Goal: Information Seeking & Learning: Learn about a topic

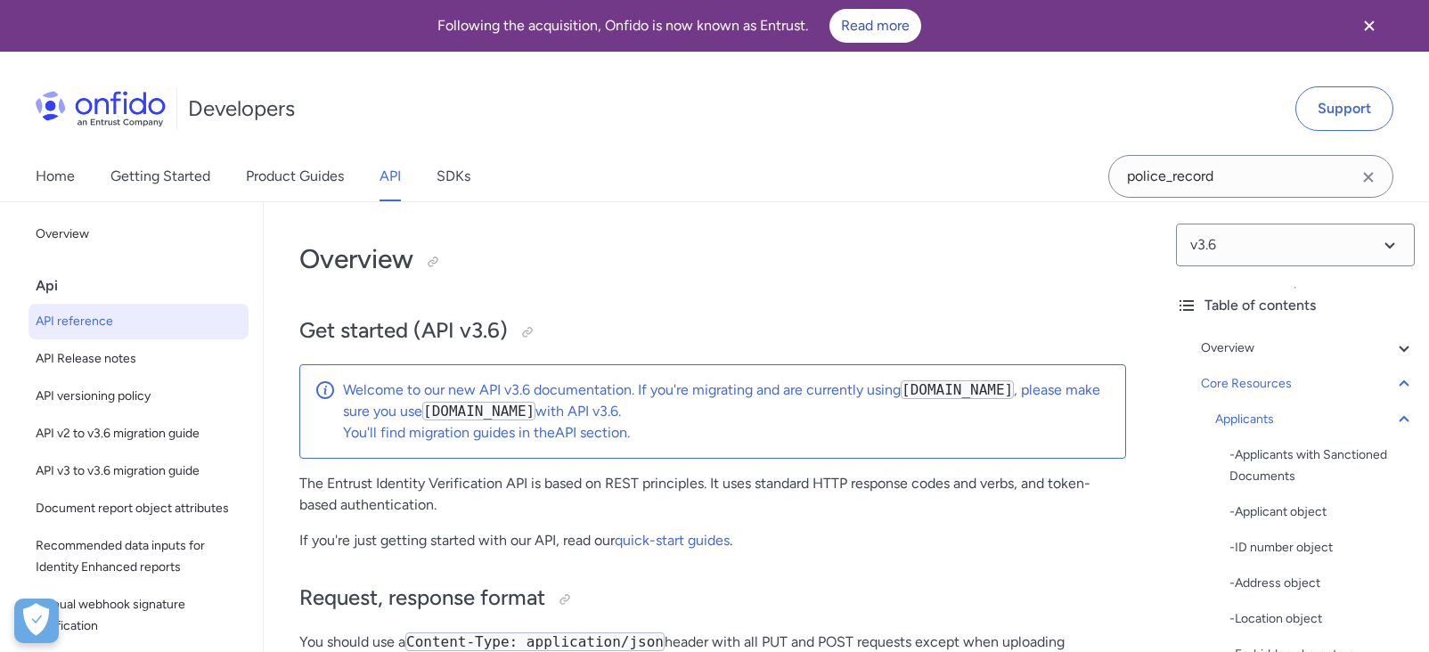
select select "http"
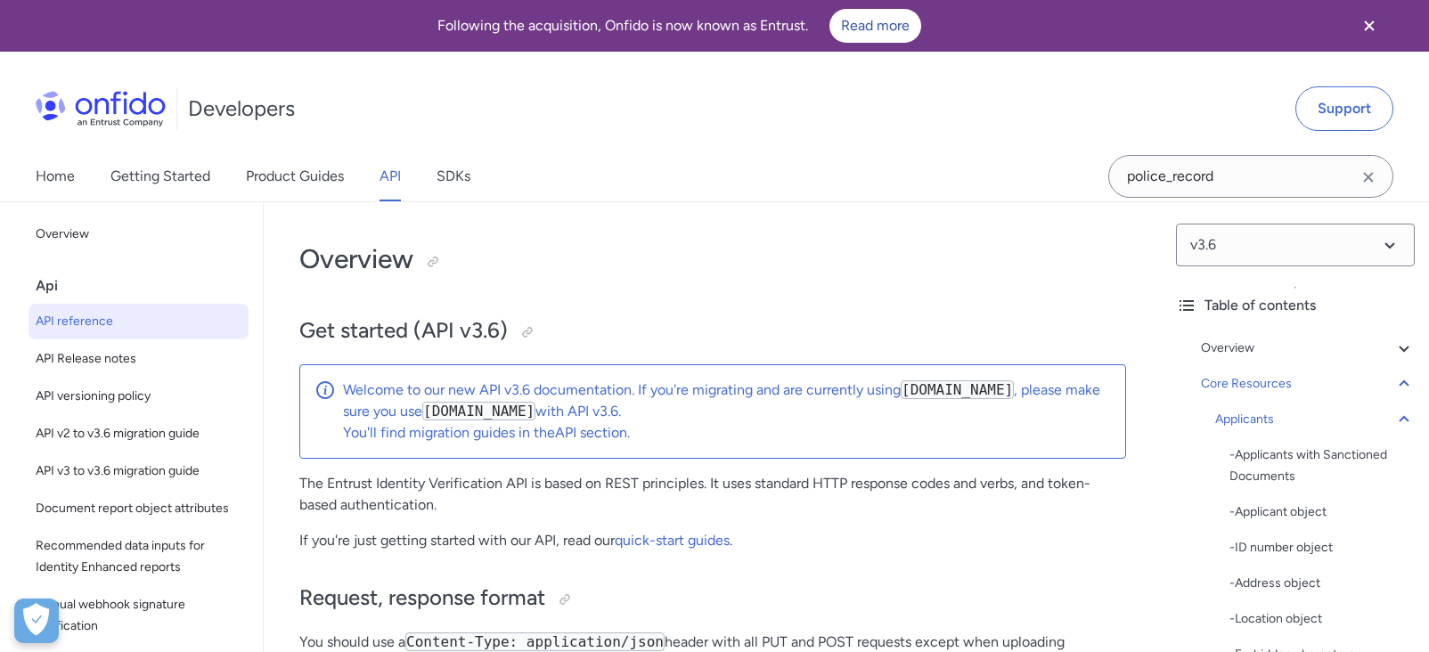
select select "http"
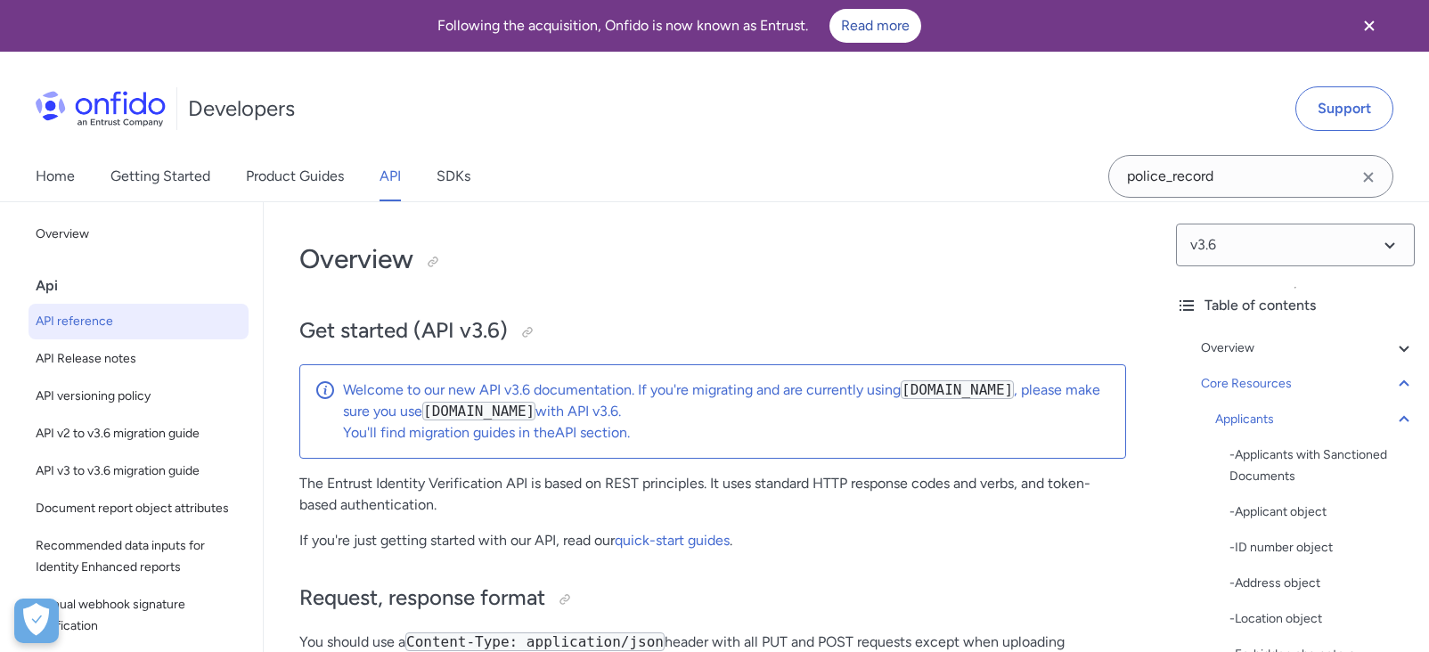
select select "http"
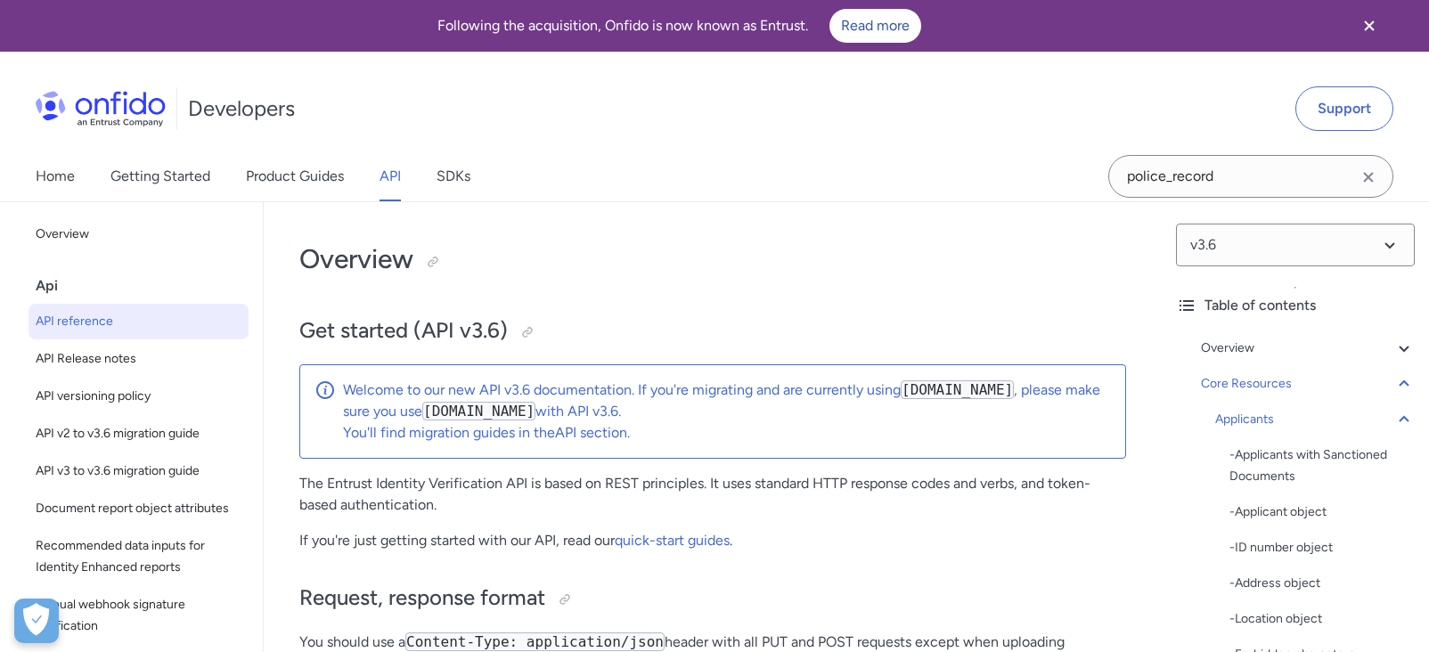
select select "http"
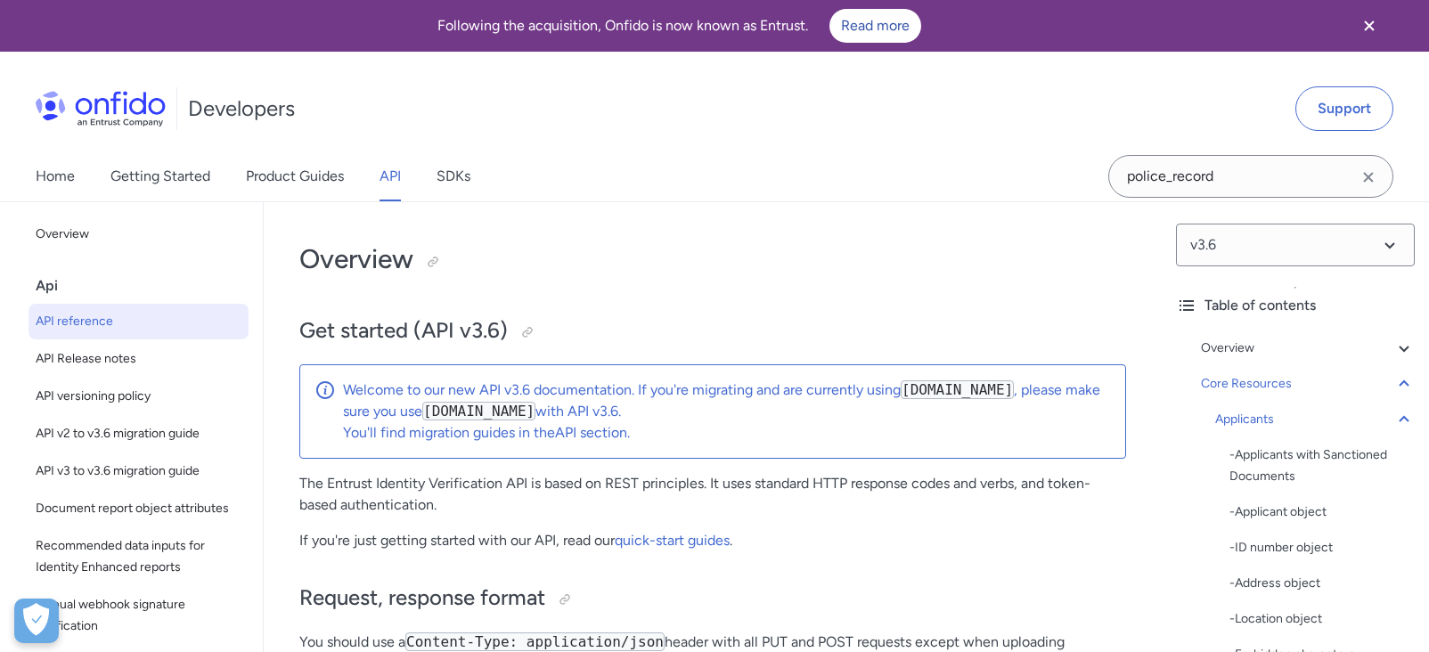
select select "http"
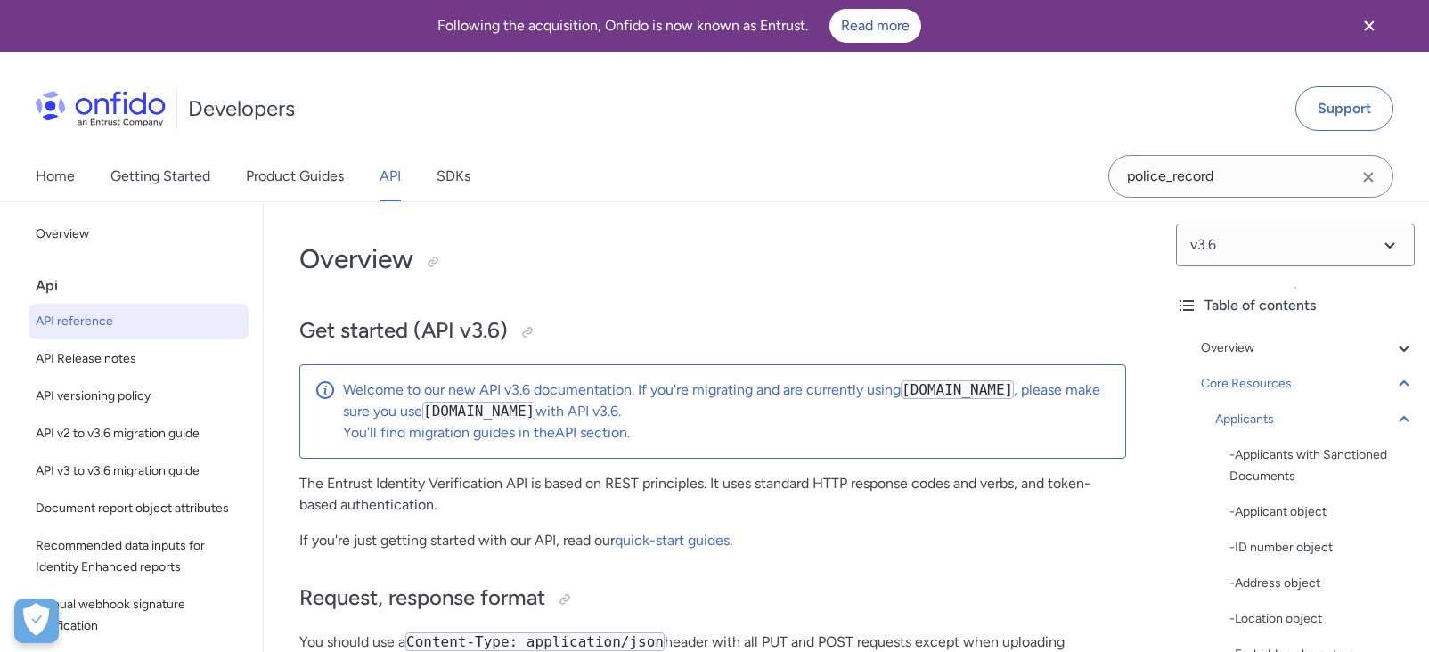
select select "http"
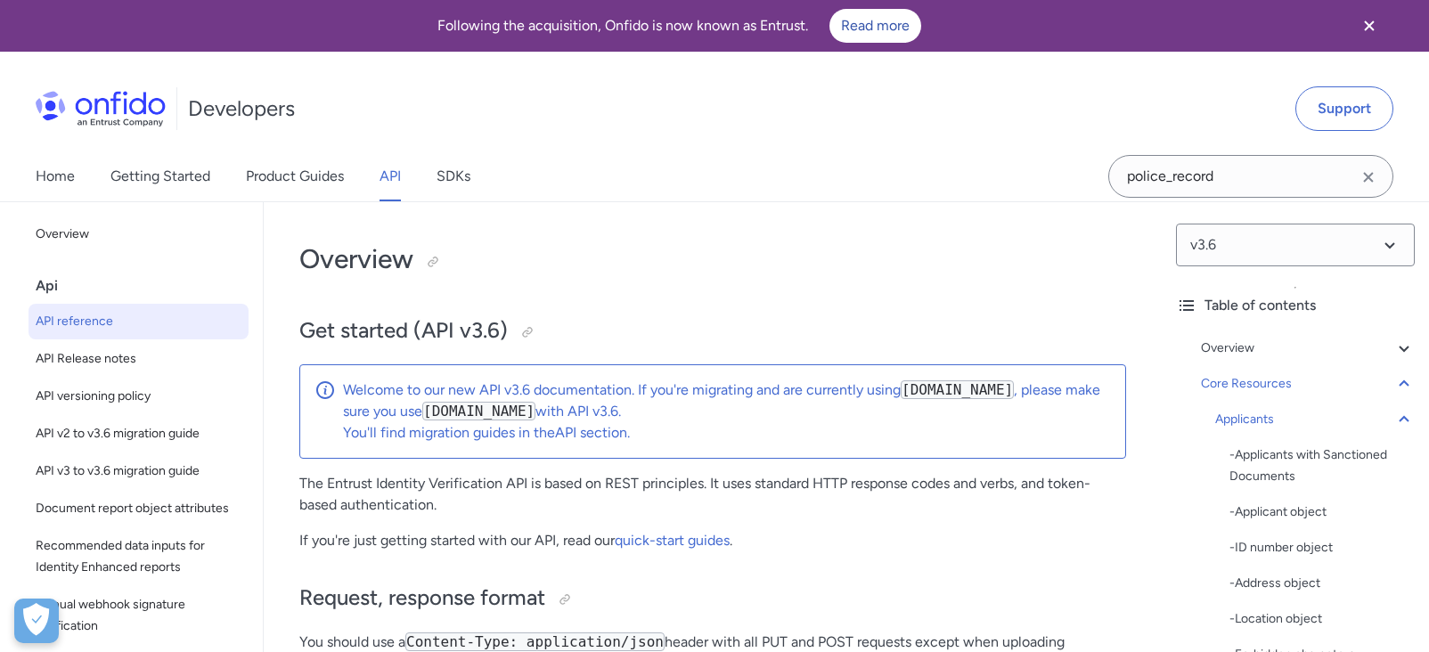
select select "http"
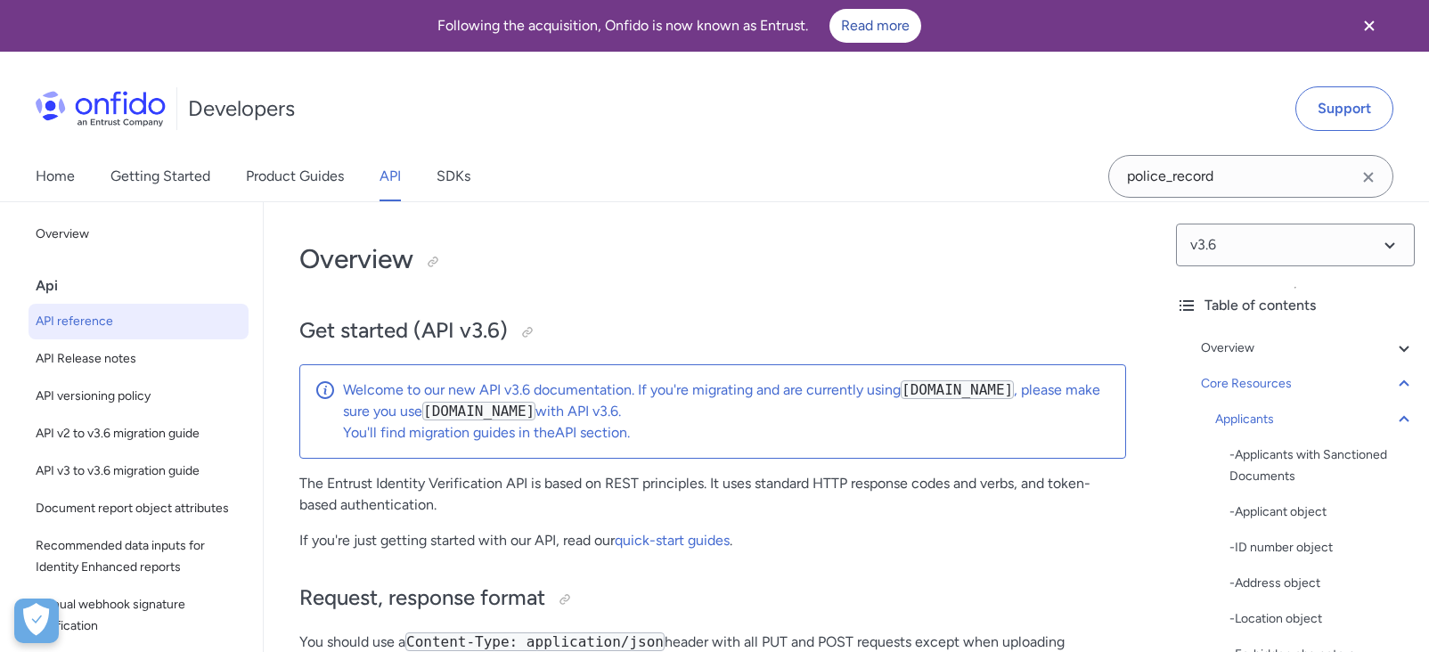
select select "http"
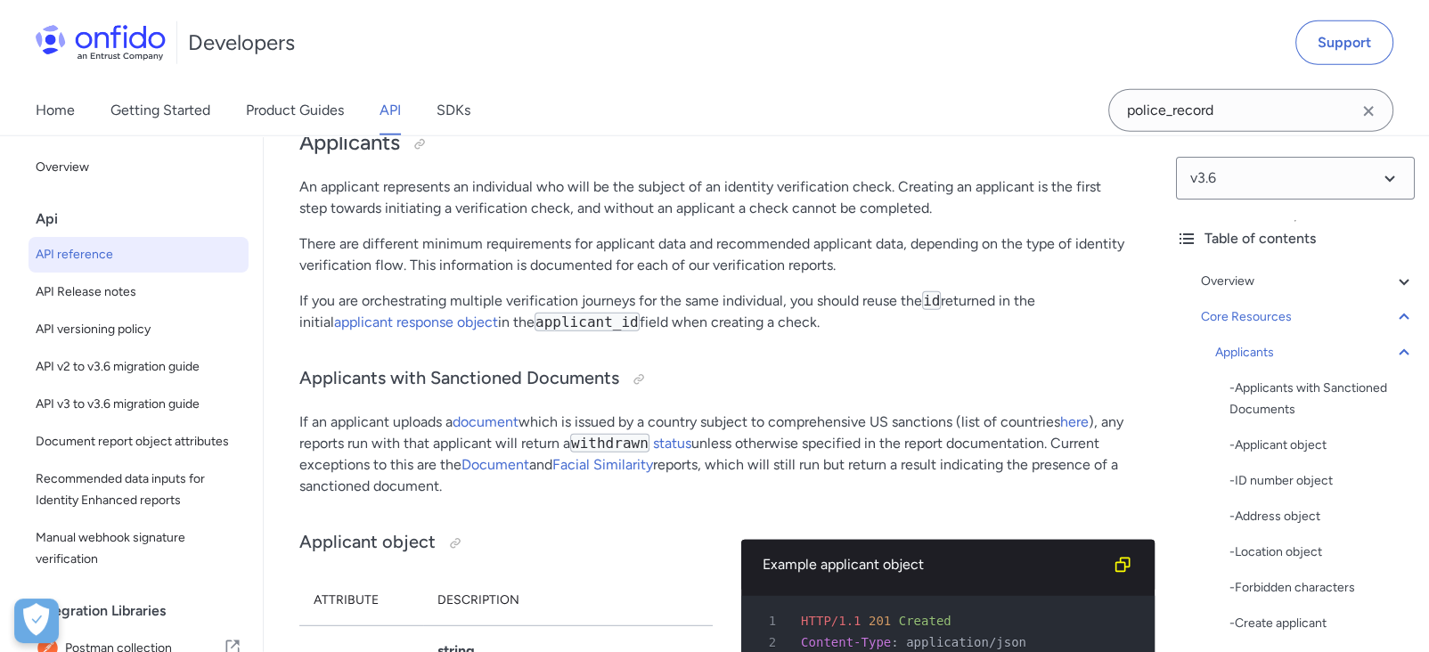
scroll to position [627, 0]
